Goal: Transaction & Acquisition: Purchase product/service

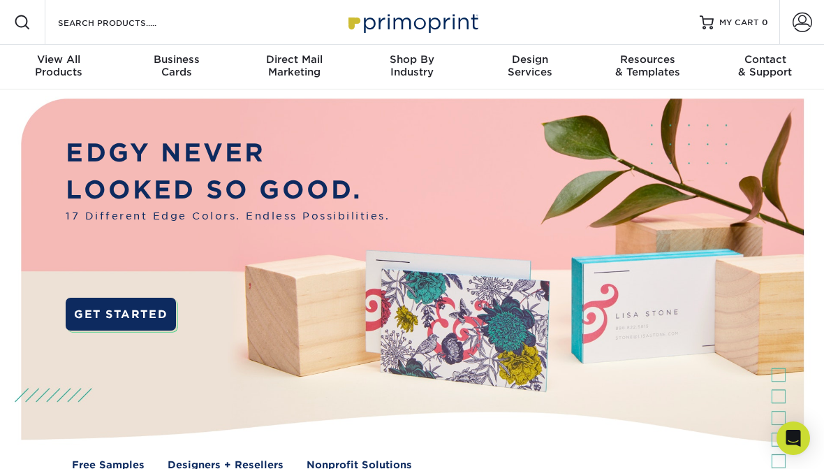
click at [60, 72] on div "View All Products" at bounding box center [59, 65] width 118 height 25
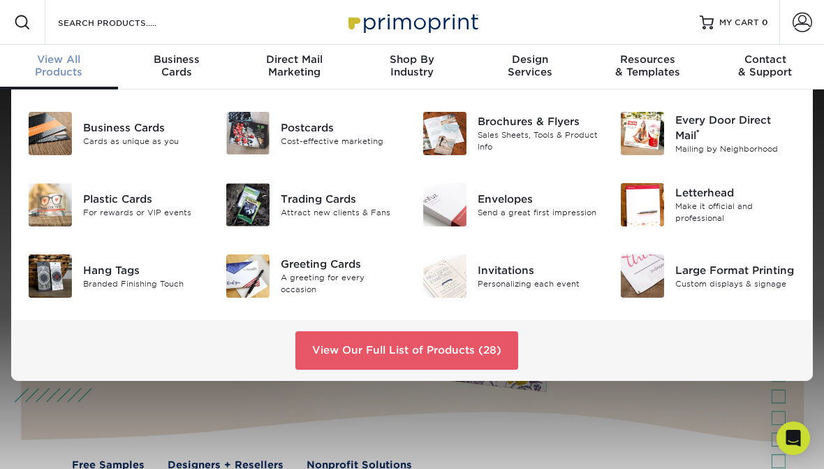
click at [336, 357] on link "View Our Full List of Products (28)" at bounding box center [406, 350] width 223 height 38
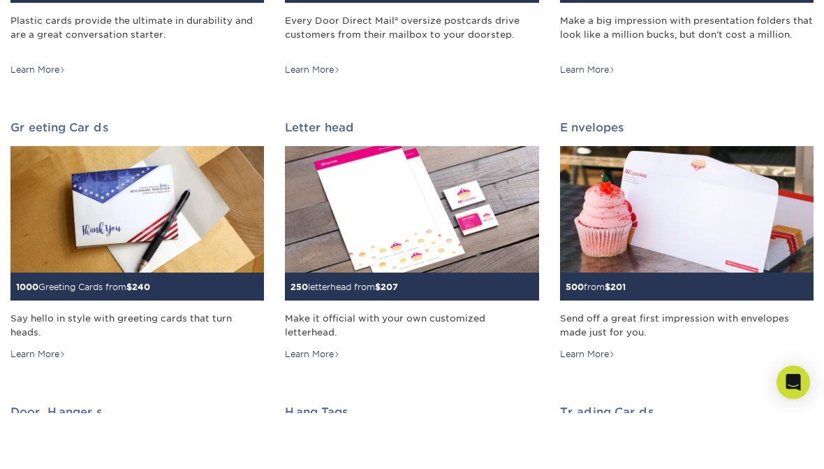
scroll to position [721, 0]
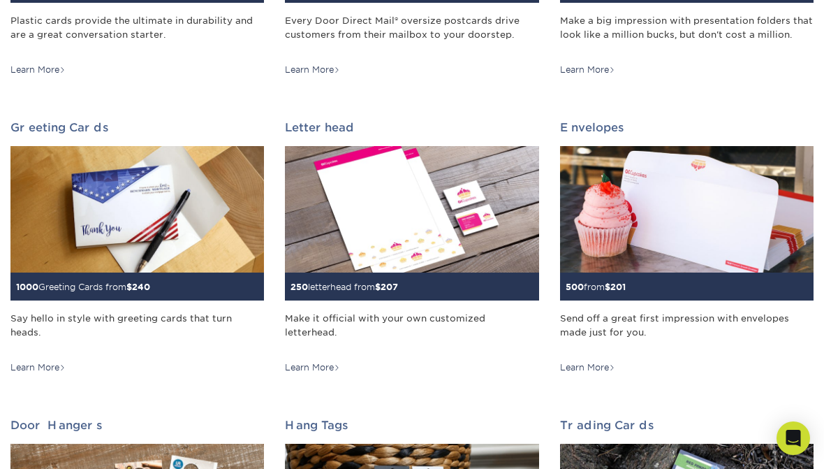
click at [60, 231] on img at bounding box center [136, 209] width 253 height 127
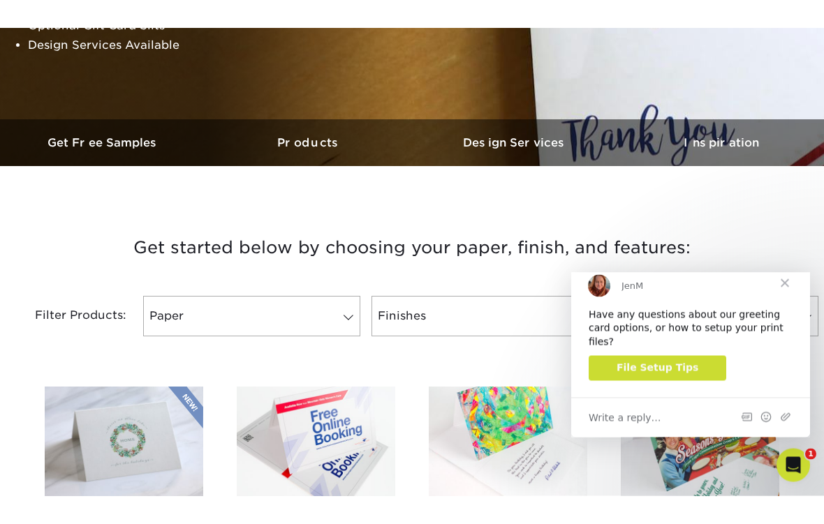
scroll to position [291, 0]
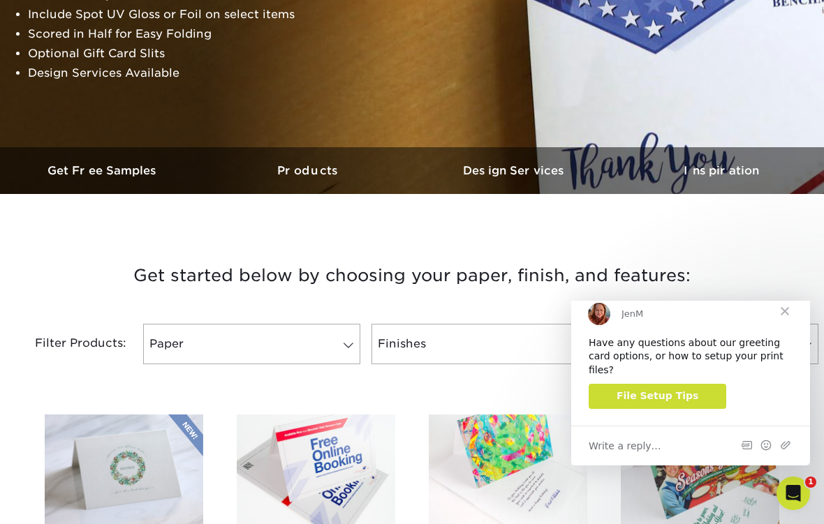
click at [789, 322] on span "Close" at bounding box center [785, 311] width 50 height 50
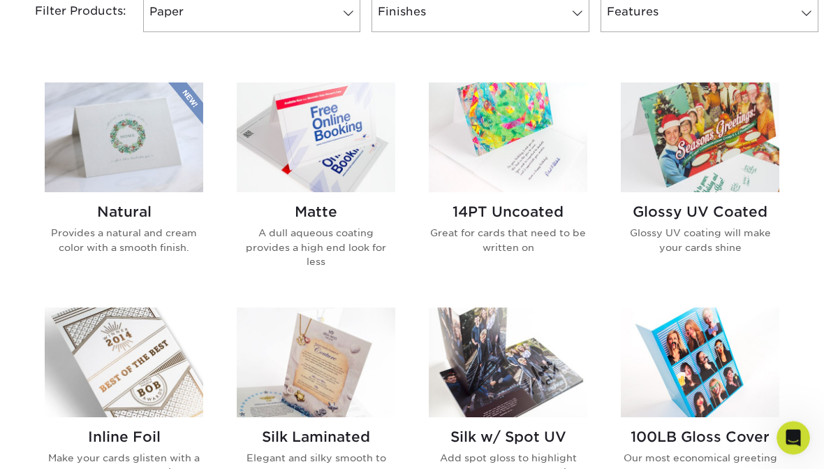
scroll to position [618, 0]
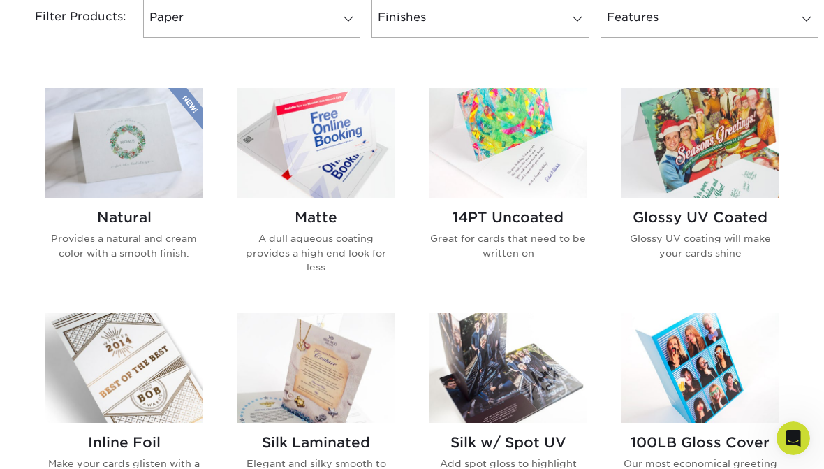
click at [281, 242] on p "A dull aqueous coating provides a high end look for less" at bounding box center [316, 252] width 159 height 43
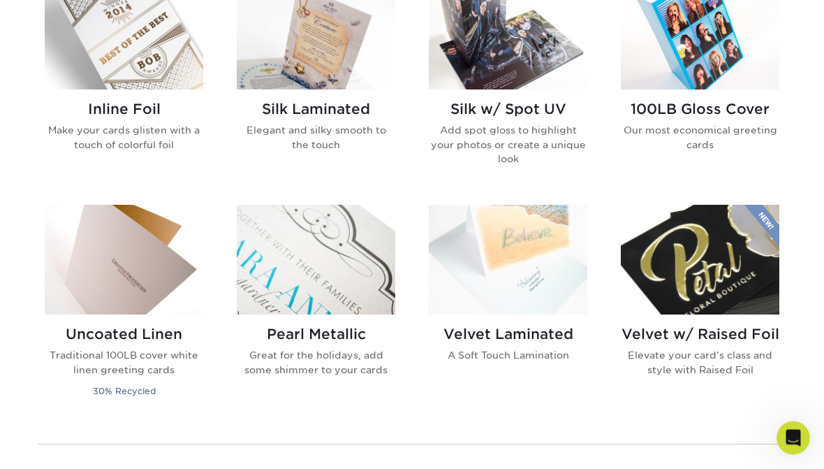
scroll to position [952, 0]
click at [121, 349] on p "Traditional 100LB cover white linen greeting cards" at bounding box center [124, 361] width 159 height 29
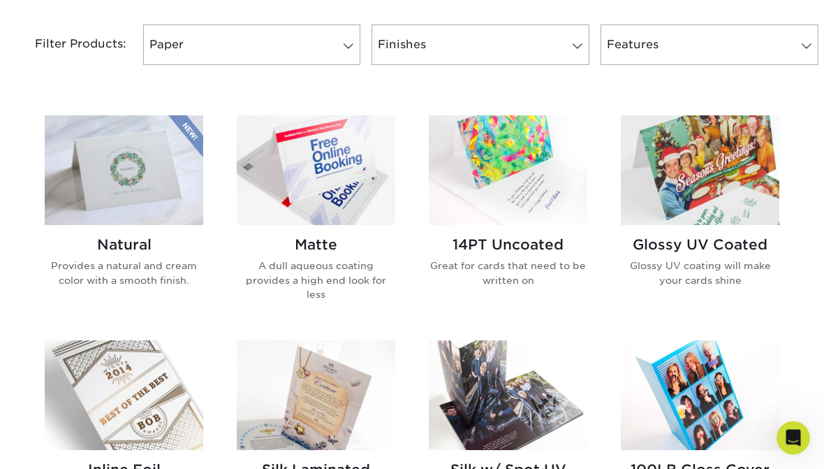
scroll to position [576, 0]
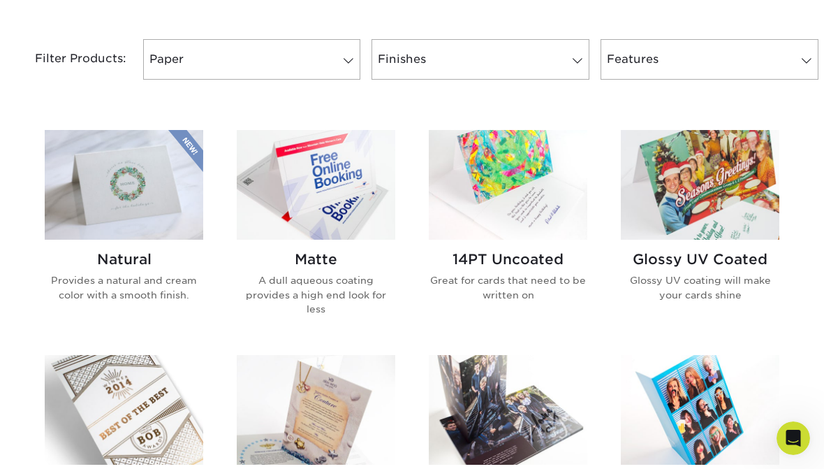
click at [98, 273] on p "Provides a natural and cream color with a smooth finish." at bounding box center [124, 287] width 159 height 29
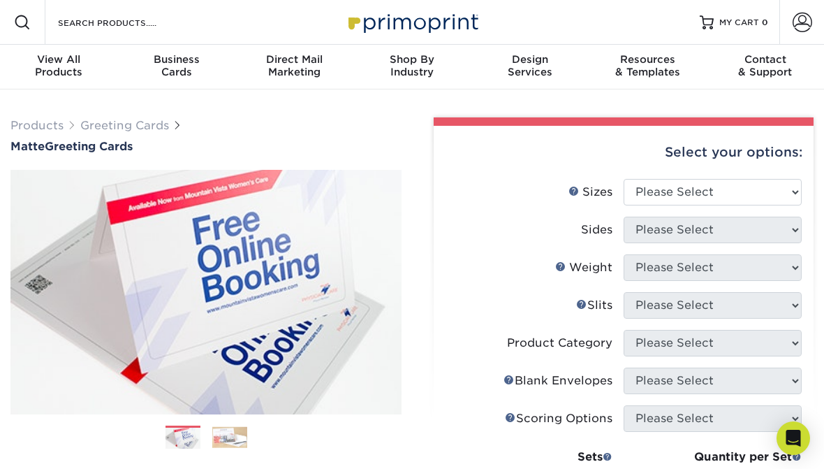
click at [748, 191] on select "Please Select 4.25" x 11" 5.5" x 8.5" 6" x 9" 6" x 12" 7" x 10" 8.5" x 11"" at bounding box center [713, 192] width 178 height 27
select select "5.50x8.50"
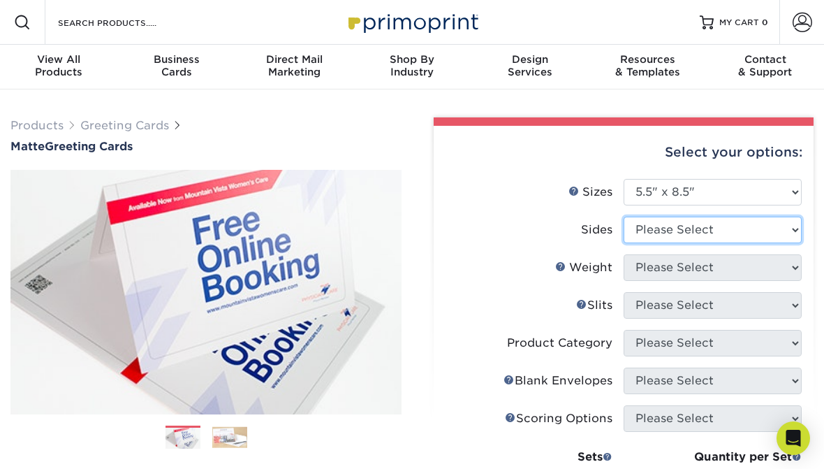
click at [773, 228] on select "Please Select Print Both Sides Print Front Only" at bounding box center [713, 229] width 178 height 27
select select "32d3c223-f82c-492b-b915-ba065a00862f"
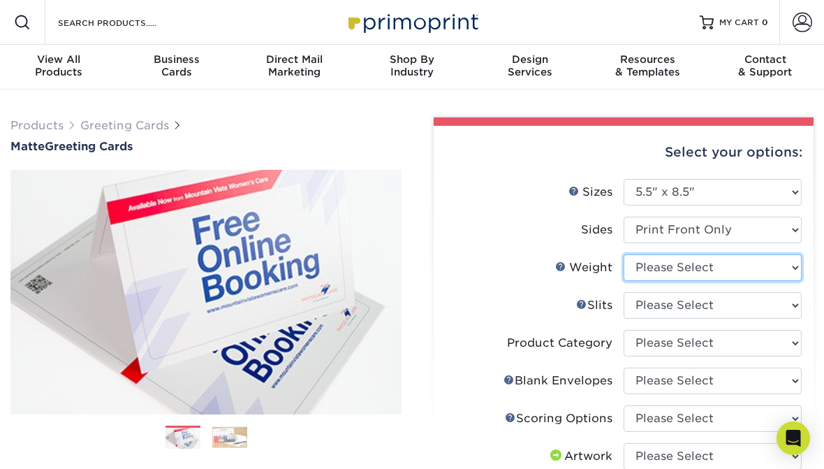
click at [764, 263] on select "Please Select 14PT" at bounding box center [713, 267] width 178 height 27
select select "14PT"
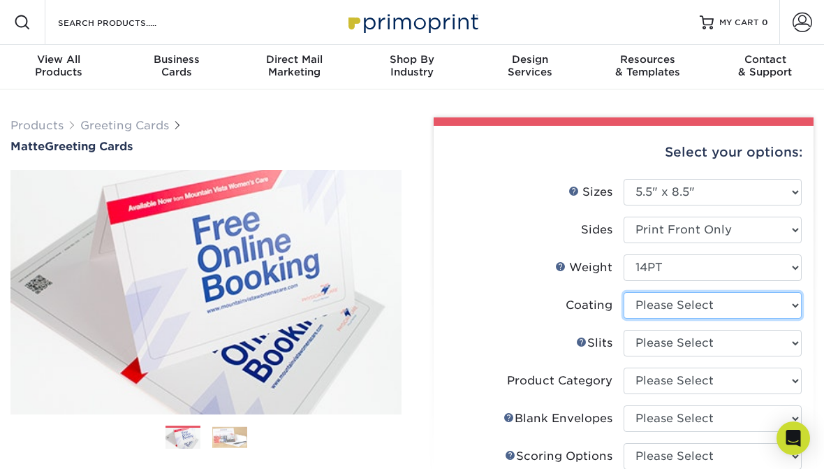
click at [753, 304] on select at bounding box center [713, 305] width 178 height 27
select select "121bb7b5-3b4d-429f-bd8d-bbf80e953313"
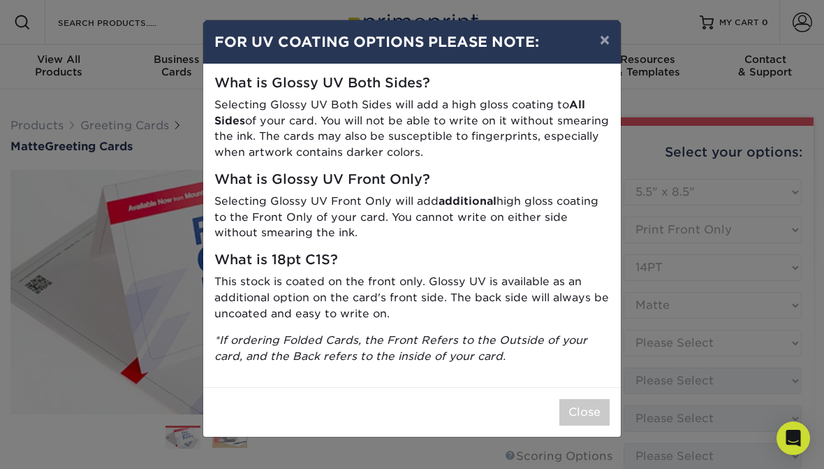
click at [590, 409] on button "Close" at bounding box center [584, 412] width 50 height 27
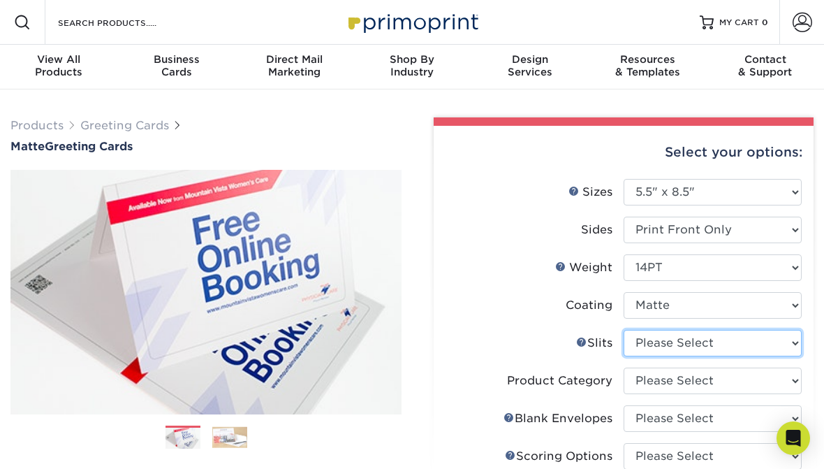
click at [721, 344] on select "Please Select Moon Slits Bottom Panel Moon Slits Right Panel No Gift Card Slits…" at bounding box center [713, 343] width 178 height 27
select select "c4055f3c-a707-4a99-931b-ce83690041fd"
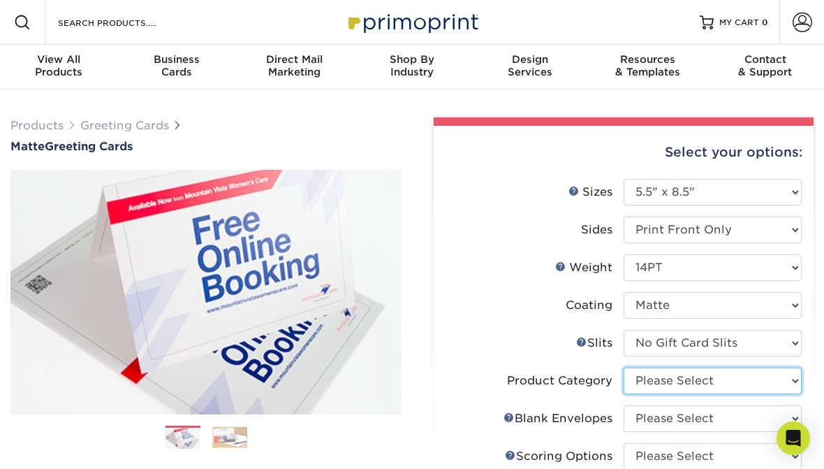
click at [720, 380] on select "Please Select Greeting Cards" at bounding box center [713, 380] width 178 height 27
select select "b7f8198f-f281-4438-a52e-cd7a5c5c0cfc"
click at [708, 415] on select "Please Select No Blank Envelopes Yes 100 Envelopes A2 Yes 250 Envelopes A2 Yes …" at bounding box center [713, 418] width 178 height 27
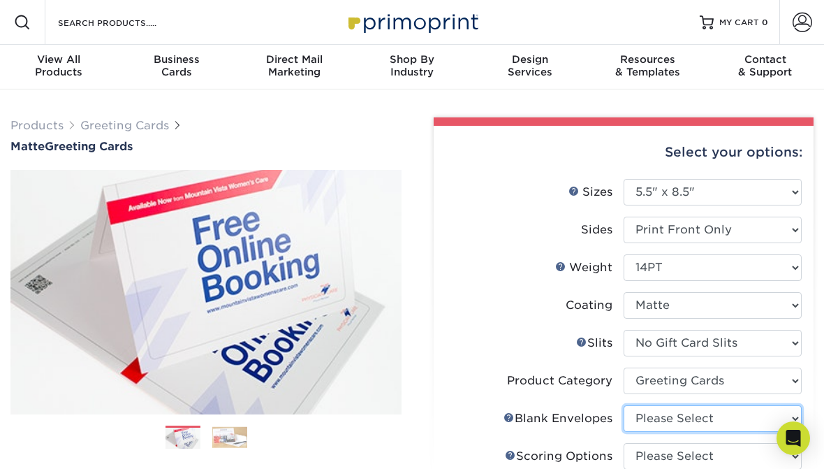
select select "9f137334-7cf0-4a73-8a74-a4df662606ea"
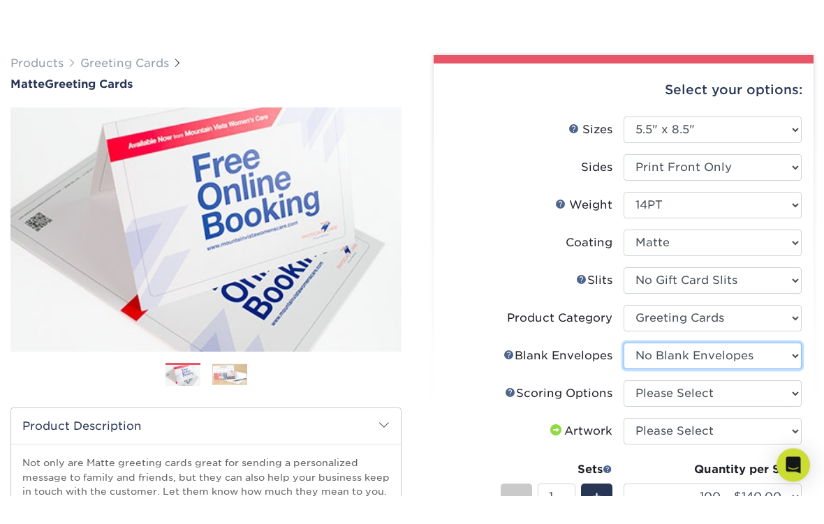
scroll to position [34, 0]
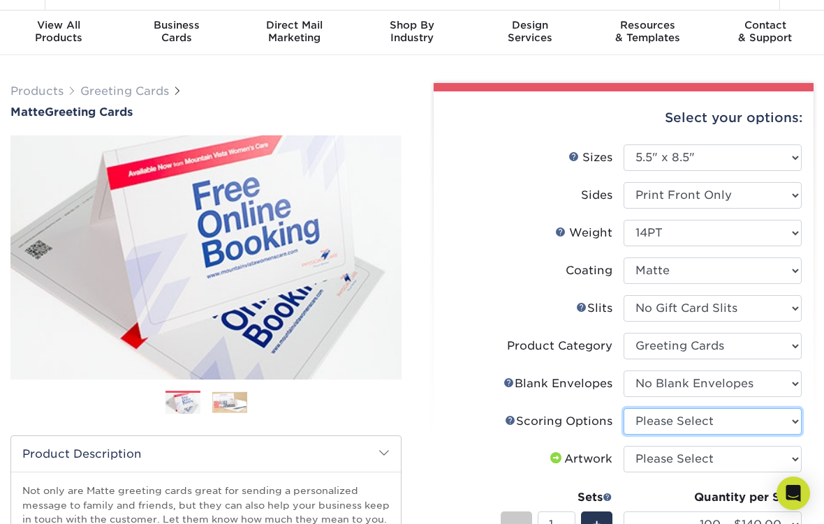
click at [710, 418] on select "Please Select Score in Half" at bounding box center [713, 422] width 178 height 27
select select "b23166fa-223a-4016-b2d3-d3438452c7d9"
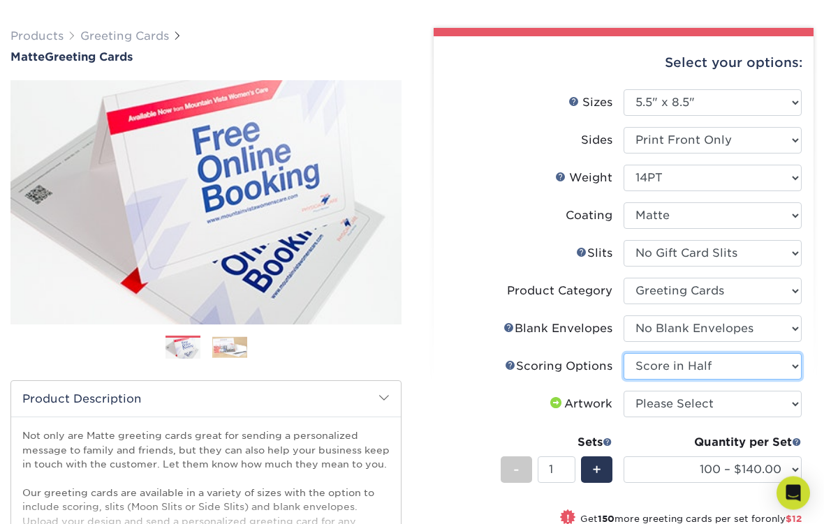
scroll to position [90, 0]
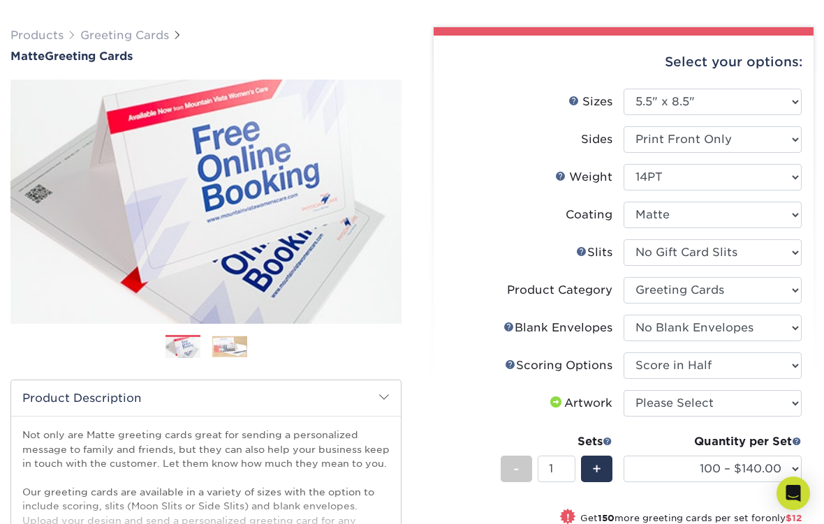
click at [732, 397] on select "Please Select I will upload files I need a design - $75" at bounding box center [713, 403] width 178 height 27
select select "upload"
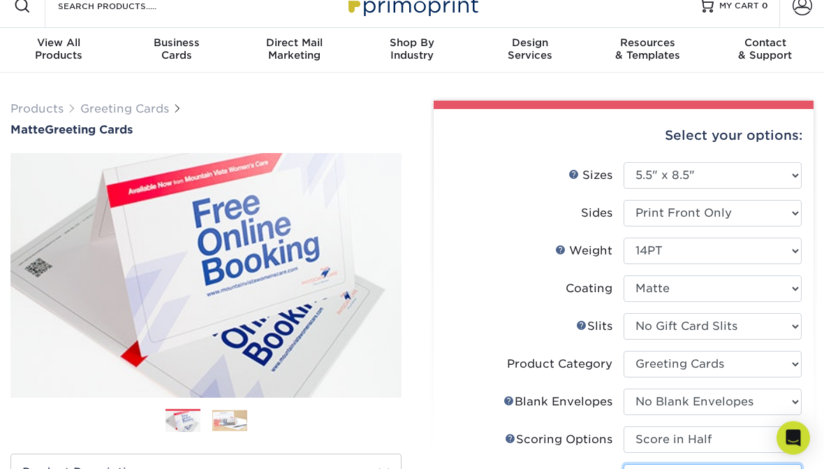
scroll to position [0, 0]
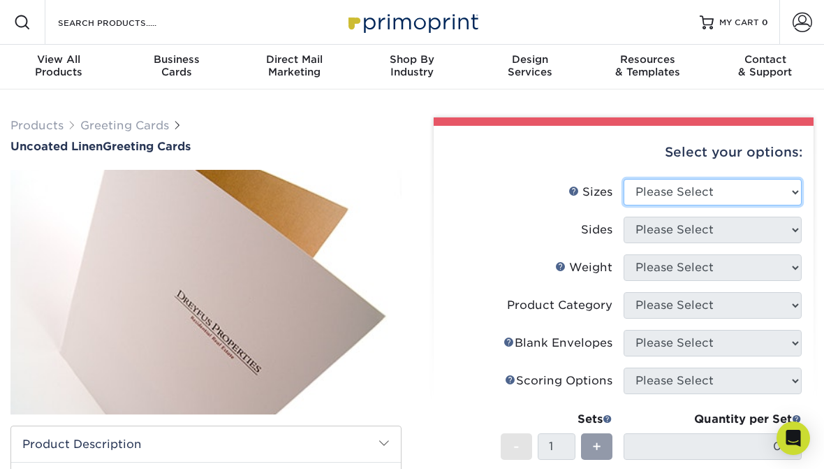
click at [763, 189] on select "Please Select 4.25" x 11" 5.5" x 8.5" 6" x 9" 6" x 12" 7" x 10"" at bounding box center [713, 192] width 178 height 27
select select "5.50x8.50"
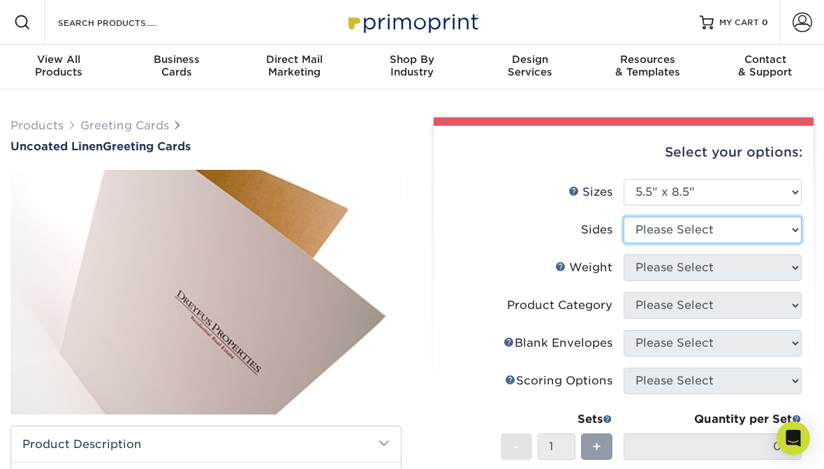
click at [774, 224] on select "Please Select Print Both Sides Print Front Only" at bounding box center [713, 229] width 178 height 27
select select "32d3c223-f82c-492b-b915-ba065a00862f"
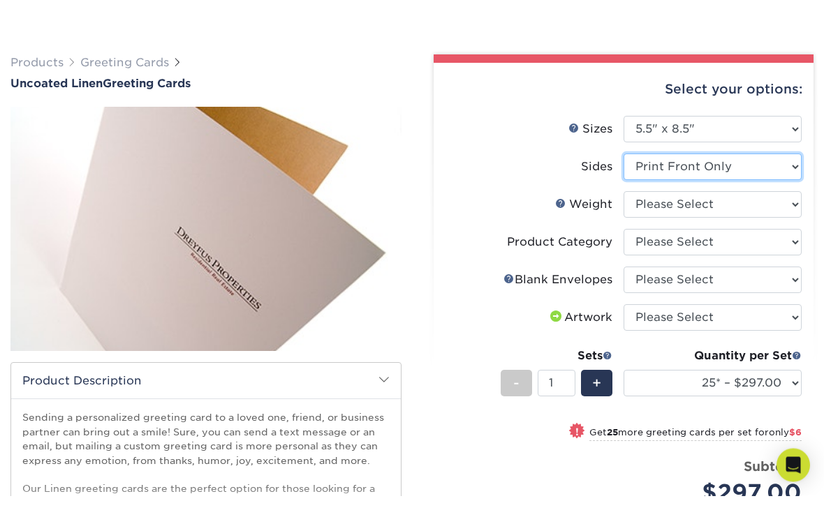
scroll to position [35, 0]
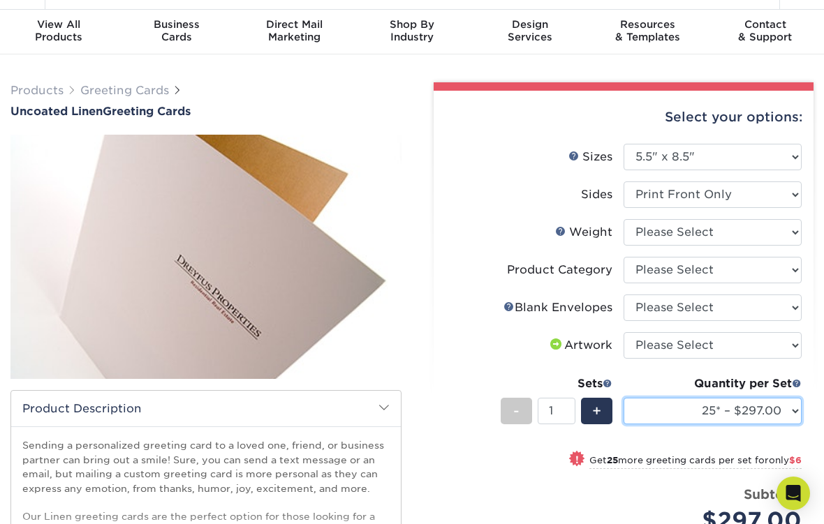
click at [707, 410] on select "25* – $297.00 50* – $303.00 75* – $309.00 100* – $314.00 250* – $326.00 500* – …" at bounding box center [713, 411] width 178 height 27
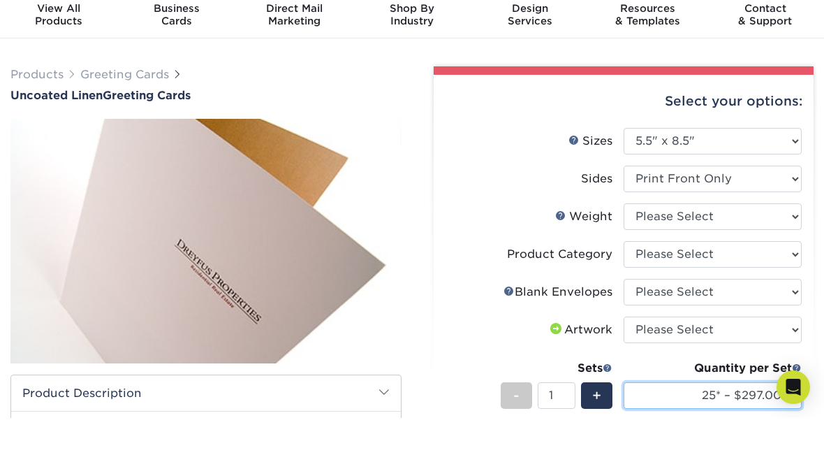
scroll to position [51, 0]
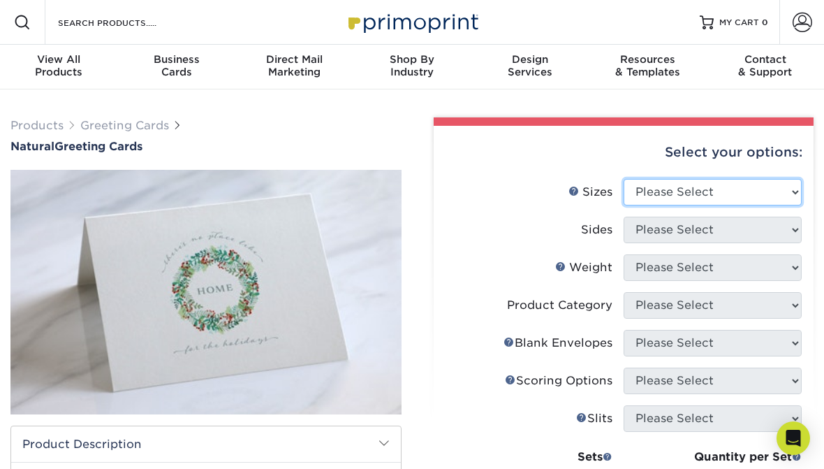
click at [758, 189] on select "Please Select 4.25" x 11" 5.5" x 8.5" 6" x 9" 6" x 12" 7" x 10" 8.5" x 11"" at bounding box center [713, 192] width 178 height 27
select select "5.50x8.50"
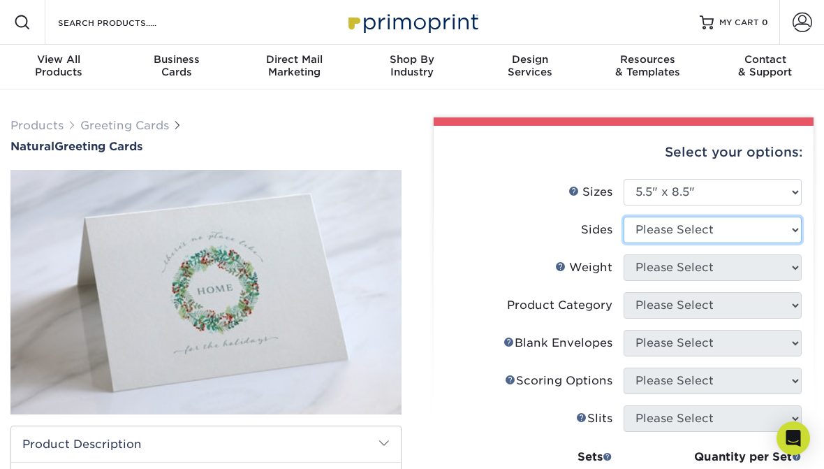
click at [758, 230] on select "Please Select Print Both Sides Print Front Only" at bounding box center [713, 229] width 178 height 27
select select "32d3c223-f82c-492b-b915-ba065a00862f"
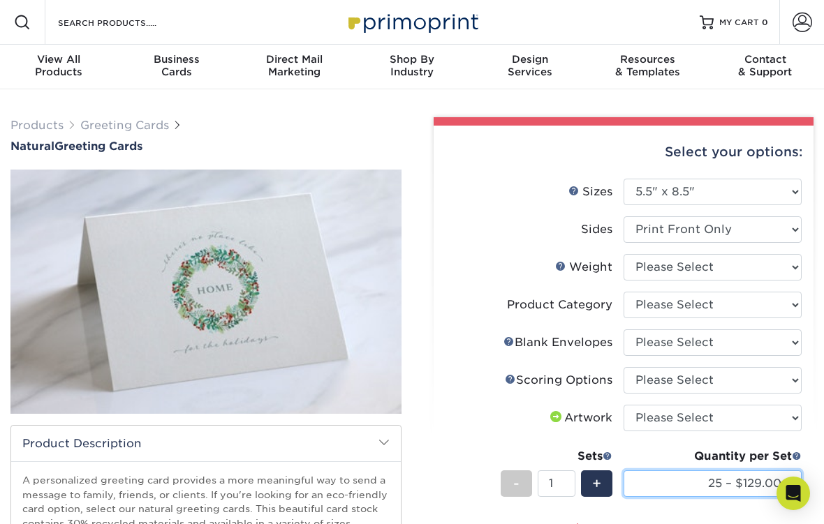
click at [689, 468] on select "25 – $129.00 50 – $137.00 75 – $141.00 100 – $151.00 250 – $177.00 500 – $223.0…" at bounding box center [713, 484] width 178 height 27
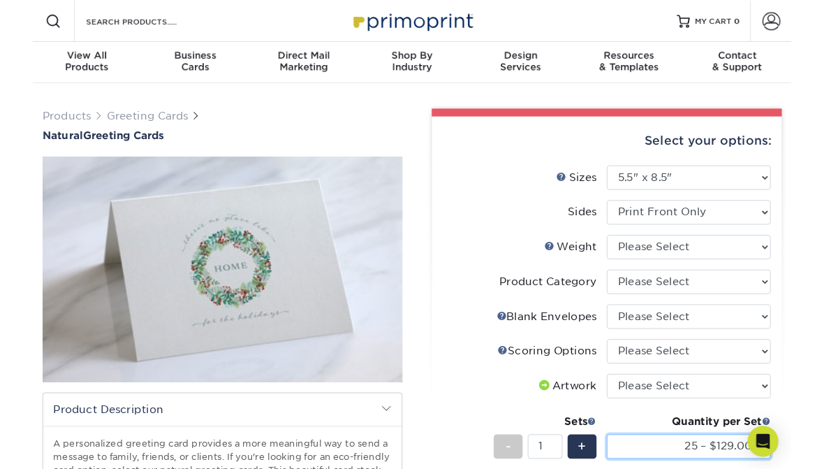
scroll to position [41, 0]
